Goal: Task Accomplishment & Management: Complete application form

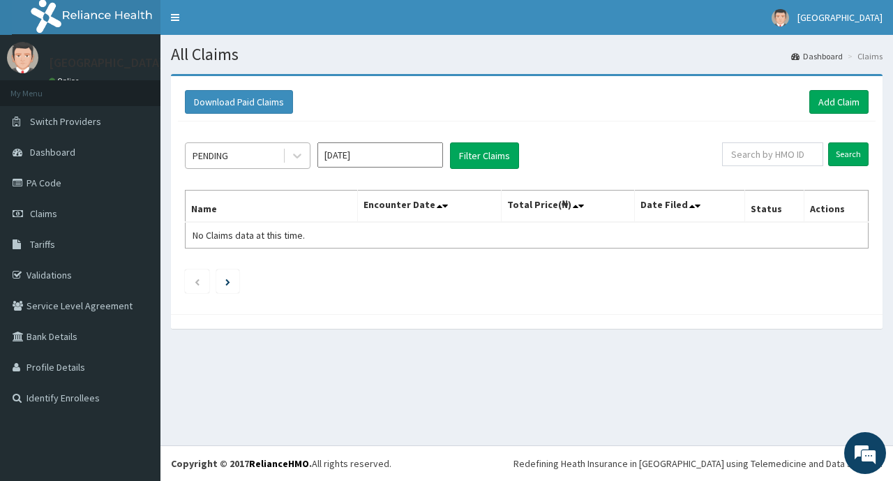
click at [249, 153] on div "PENDING" at bounding box center [234, 155] width 97 height 22
click at [839, 97] on link "Add Claim" at bounding box center [838, 102] width 59 height 24
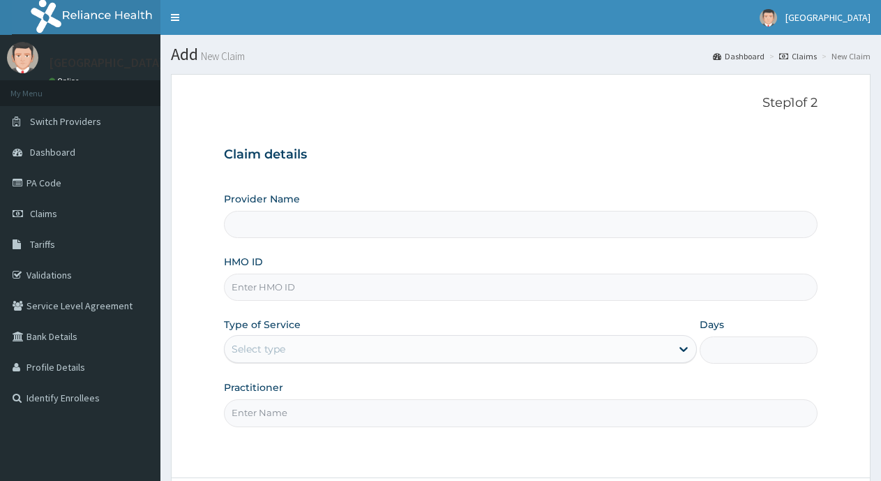
click at [248, 292] on input "HMO ID" at bounding box center [521, 286] width 594 height 27
type input "ABI HOSPITAL AND CLINIC"
type input "SFA/15493/A"
drag, startPoint x: 322, startPoint y: 354, endPoint x: 313, endPoint y: 358, distance: 9.4
click at [320, 354] on div "Select type" at bounding box center [448, 349] width 446 height 22
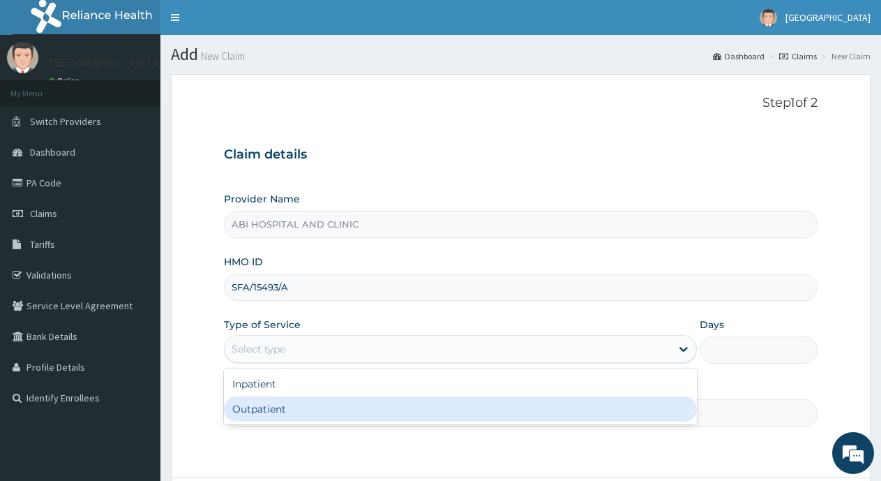
click at [284, 411] on div "Outpatient" at bounding box center [460, 408] width 472 height 25
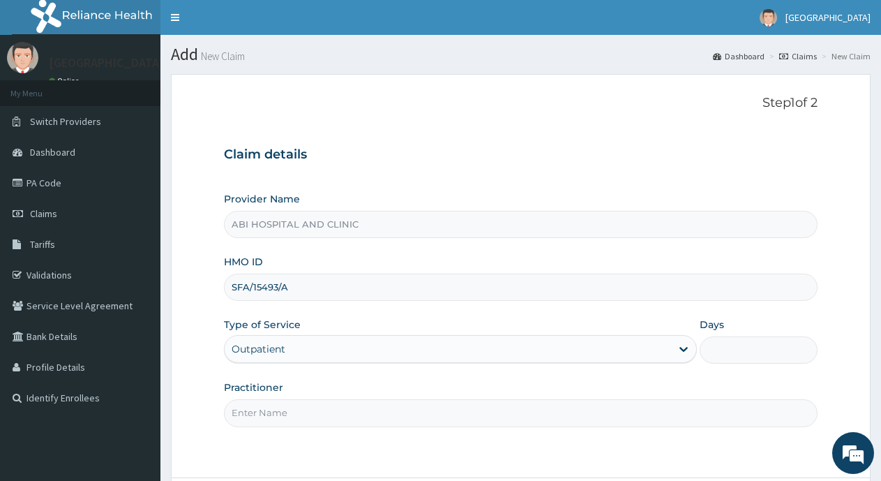
type input "1"
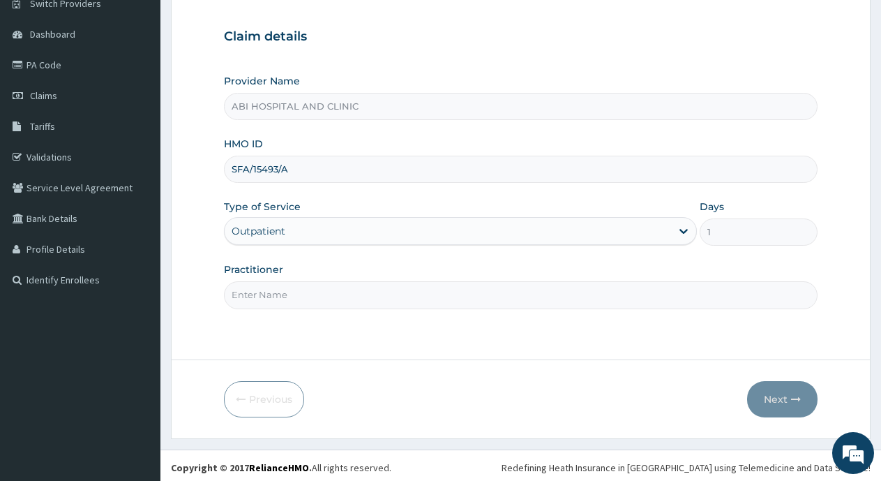
scroll to position [122, 0]
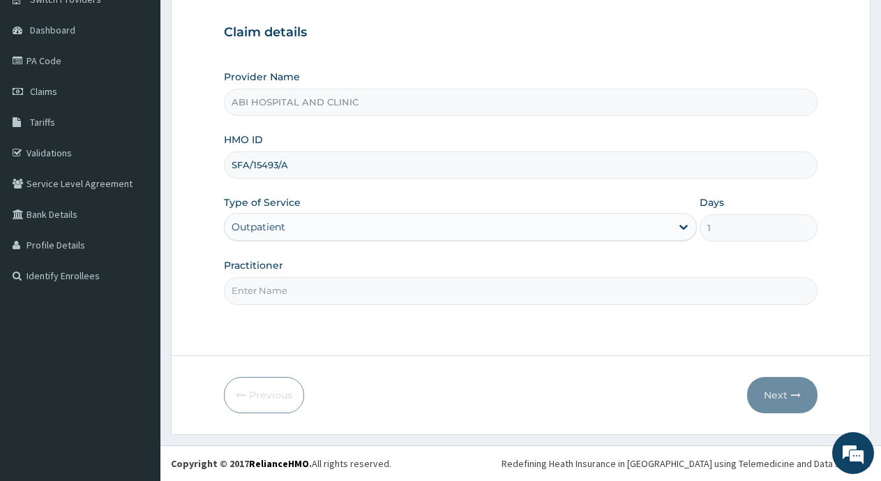
click at [297, 286] on input "Practitioner" at bounding box center [521, 290] width 594 height 27
type input "DR. OLA"
click at [770, 396] on button "Next" at bounding box center [782, 395] width 70 height 36
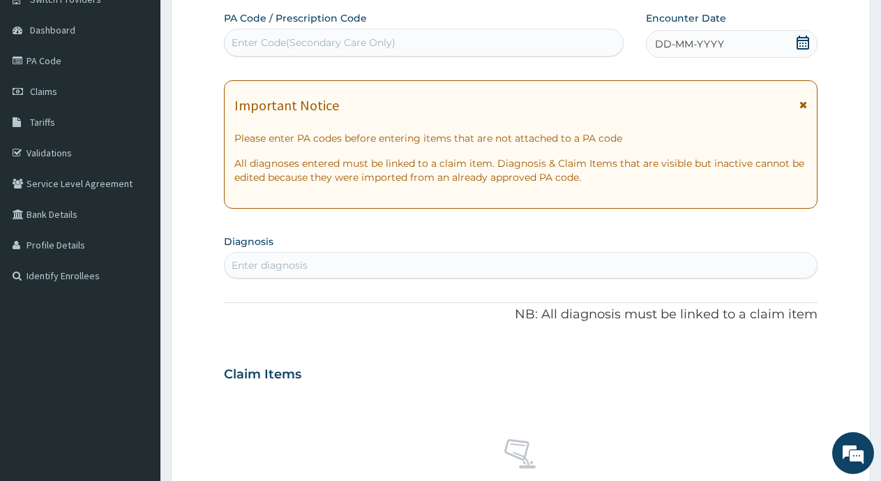
click at [357, 40] on div "Enter Code(Secondary Care Only)" at bounding box center [314, 43] width 164 height 14
paste input "PA/BCC785"
type input "PA/BCC785"
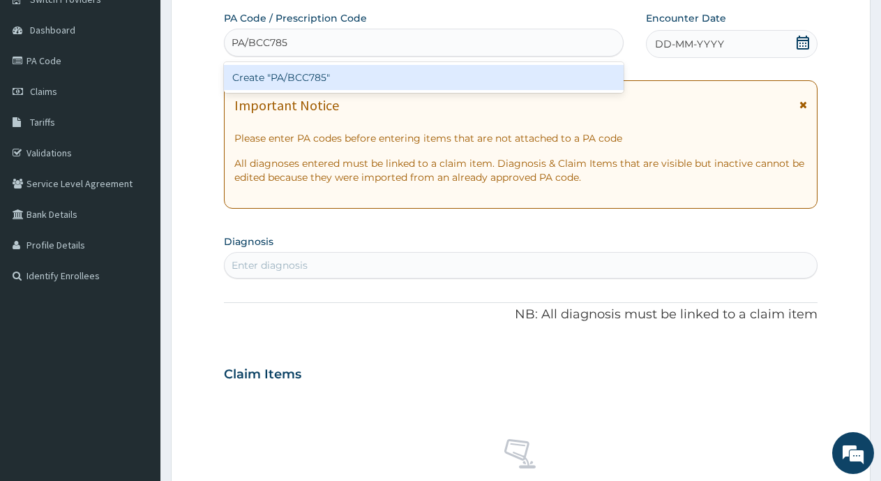
click at [335, 76] on div "Create "PA/BCC785"" at bounding box center [424, 77] width 400 height 25
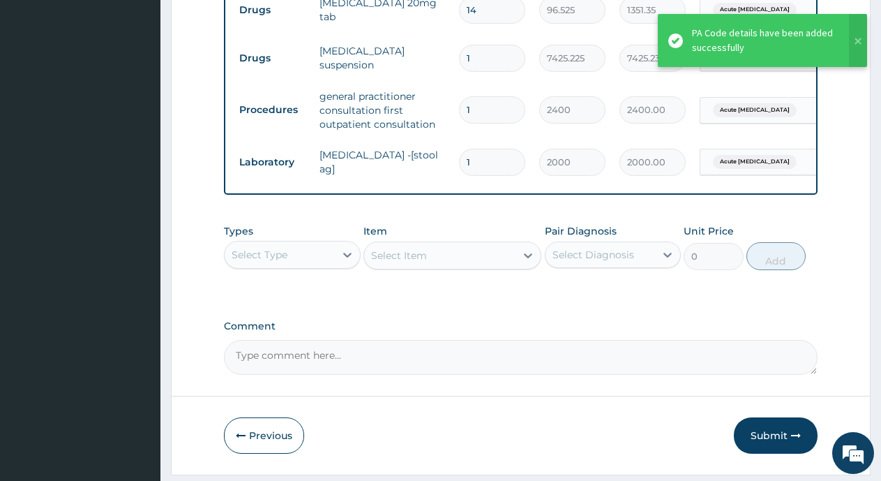
scroll to position [623, 0]
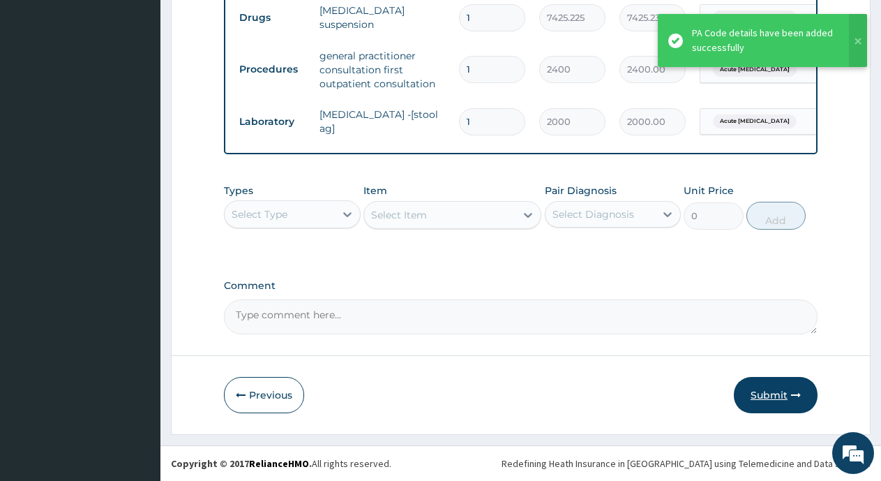
click at [762, 398] on button "Submit" at bounding box center [776, 395] width 84 height 36
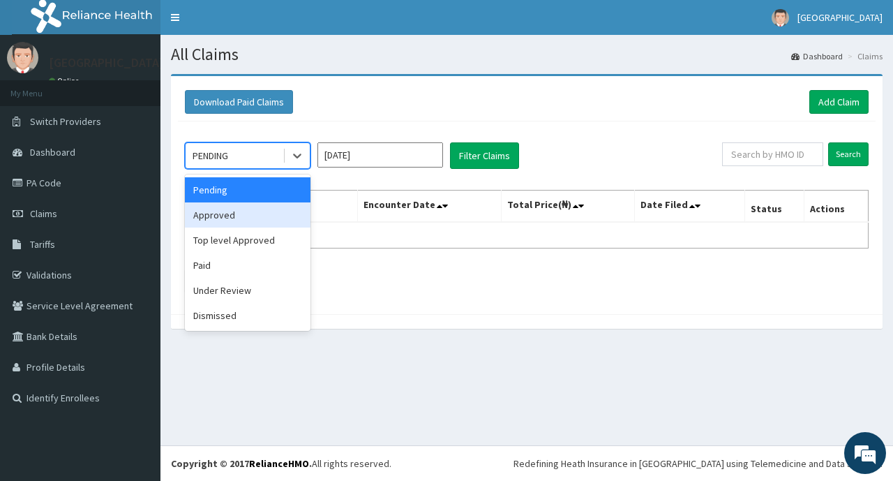
drag, startPoint x: 244, startPoint y: 223, endPoint x: 314, endPoint y: 208, distance: 71.3
click at [245, 223] on div "Approved" at bounding box center [248, 214] width 126 height 25
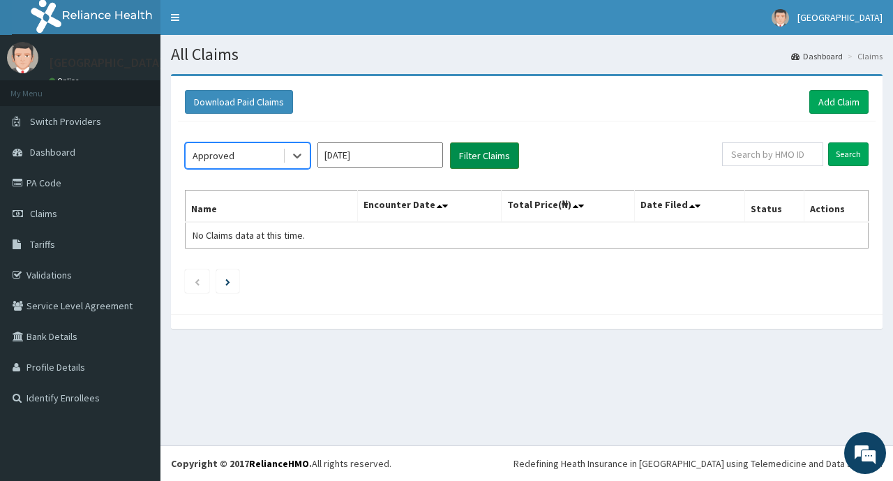
click at [485, 157] on button "Filter Claims" at bounding box center [484, 155] width 69 height 27
